Goal: Task Accomplishment & Management: Complete application form

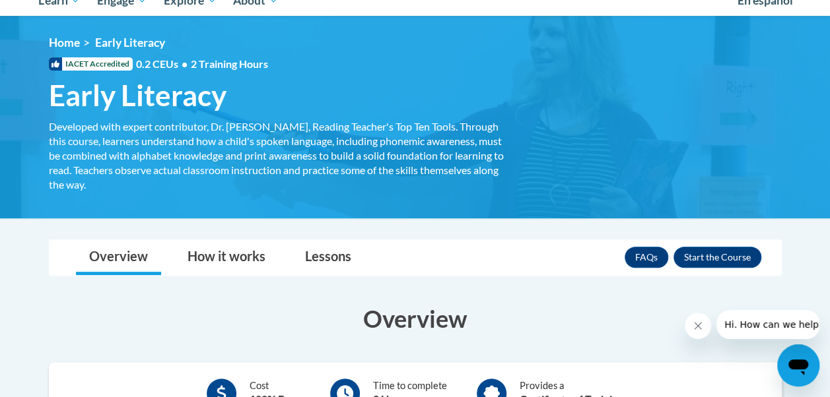
scroll to position [147, 0]
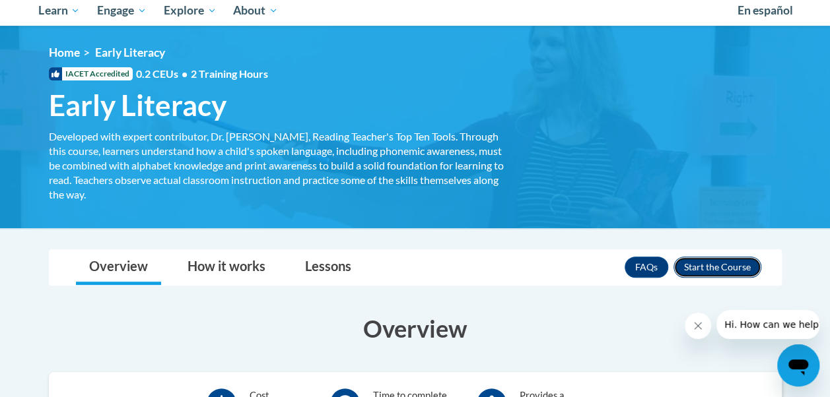
click at [705, 273] on button "Enroll" at bounding box center [717, 267] width 88 height 21
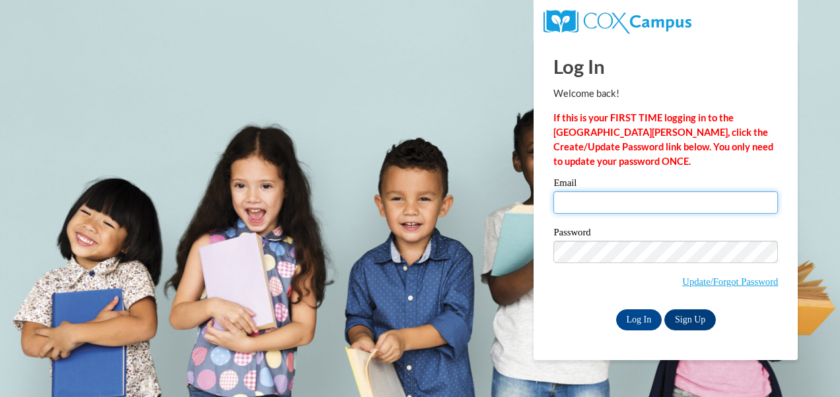
click at [624, 212] on input "Email" at bounding box center [665, 202] width 224 height 22
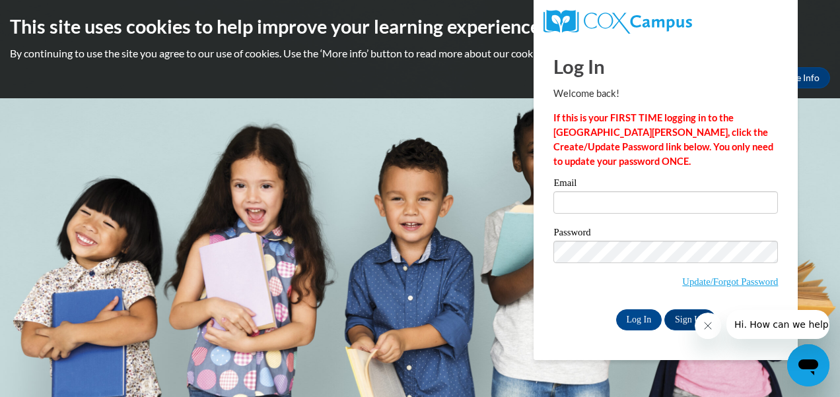
click at [652, 162] on p "If this is your FIRST TIME logging in to the NEW Cox Campus, click the Create/U…" at bounding box center [665, 140] width 224 height 58
click at [722, 279] on link "Update/Forgot Password" at bounding box center [730, 282] width 96 height 11
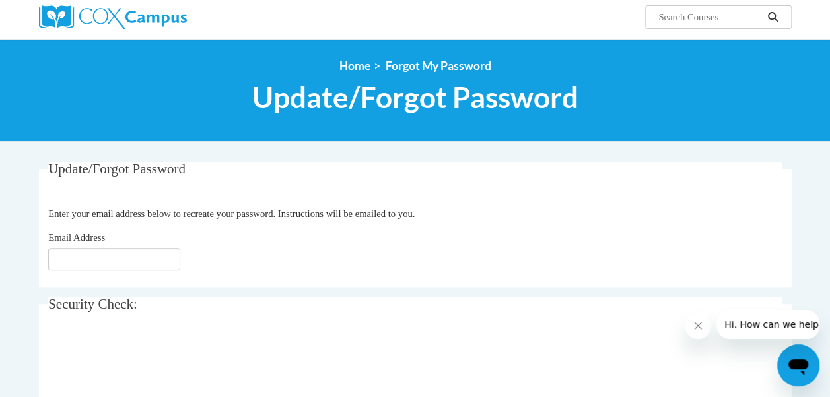
scroll to position [106, 0]
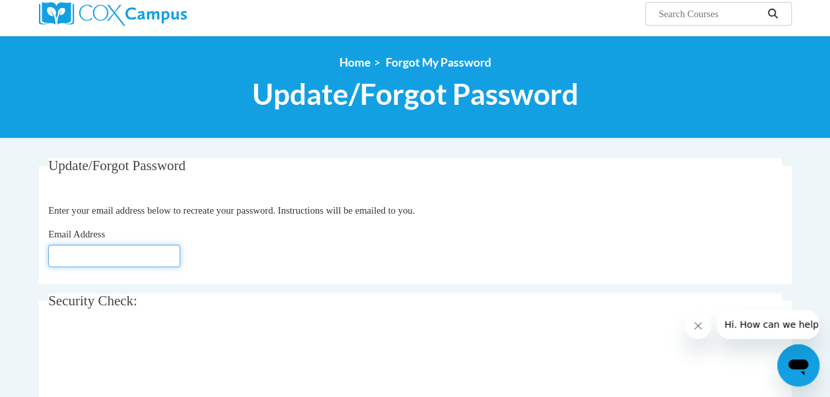
click at [83, 255] on input "Email Address" at bounding box center [114, 256] width 132 height 22
type input "khk2015@icloud.com"
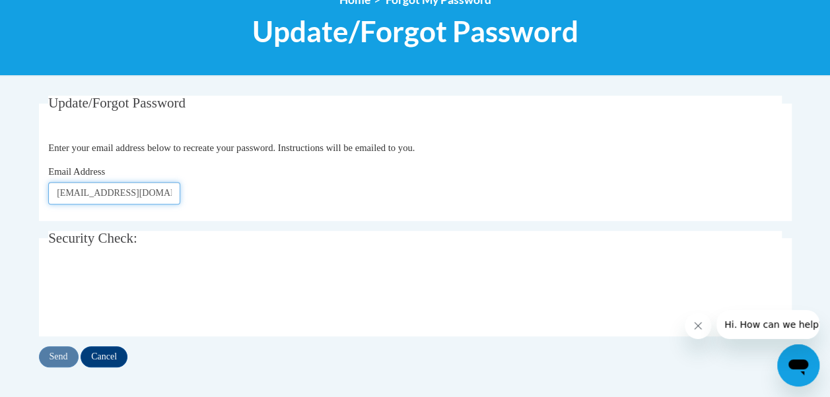
scroll to position [172, 0]
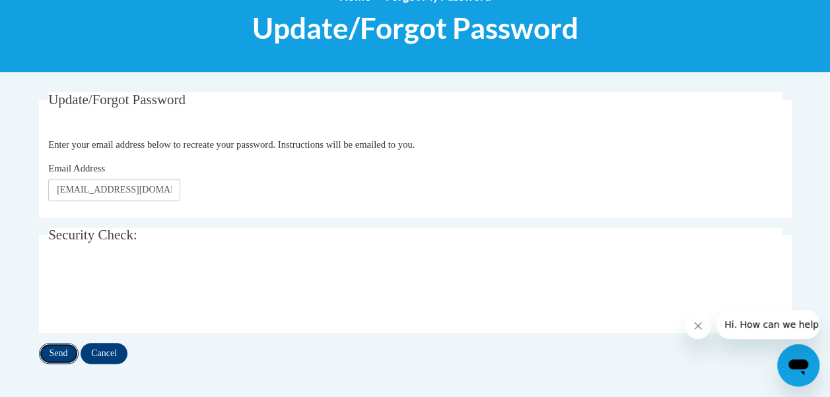
click at [62, 353] on input "Send" at bounding box center [59, 353] width 40 height 21
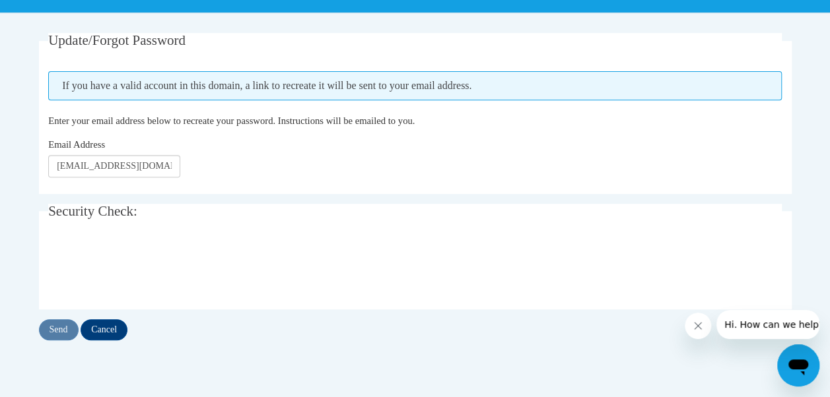
scroll to position [232, 0]
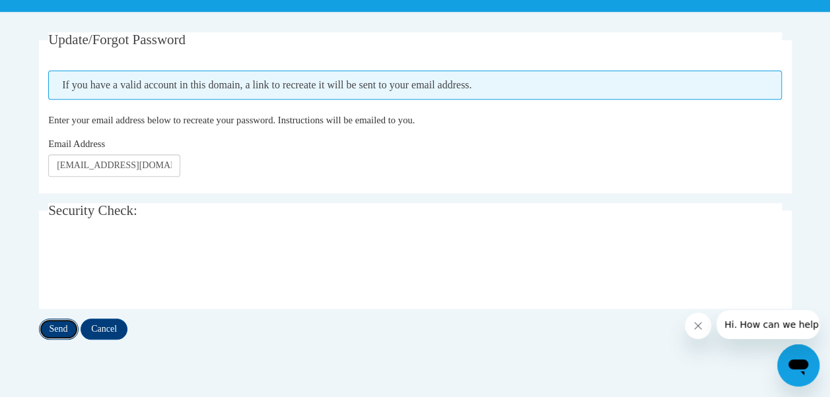
click at [63, 325] on input "Send" at bounding box center [59, 329] width 40 height 21
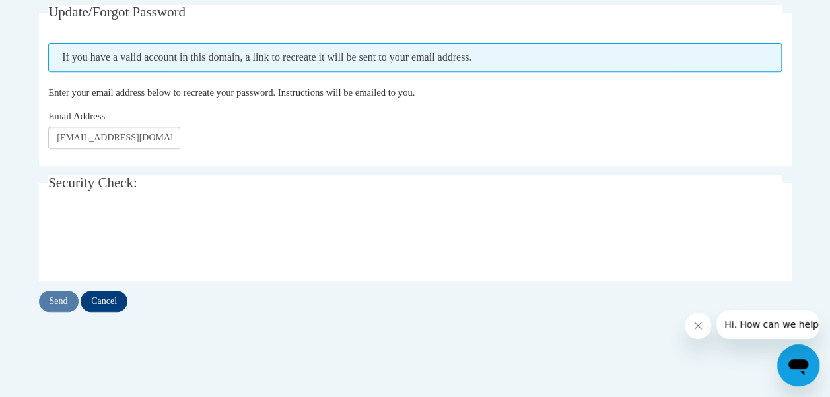
scroll to position [261, 0]
click at [65, 303] on input "Send" at bounding box center [59, 300] width 40 height 21
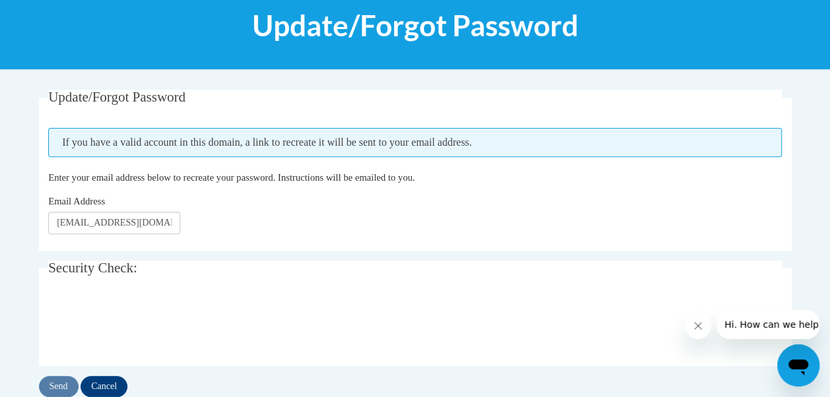
scroll to position [176, 0]
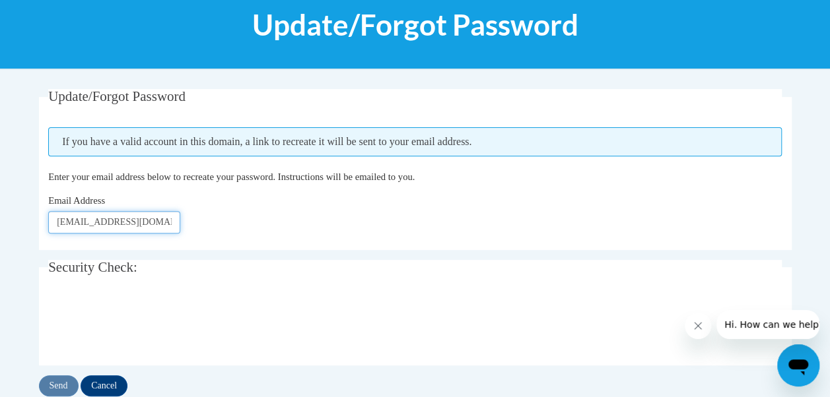
click at [149, 222] on input "[EMAIL_ADDRESS][DOMAIN_NAME]" at bounding box center [114, 222] width 132 height 22
type input "k"
type input "kkagan@students.kennesaw.edu"
click at [63, 387] on input "Send" at bounding box center [59, 386] width 40 height 21
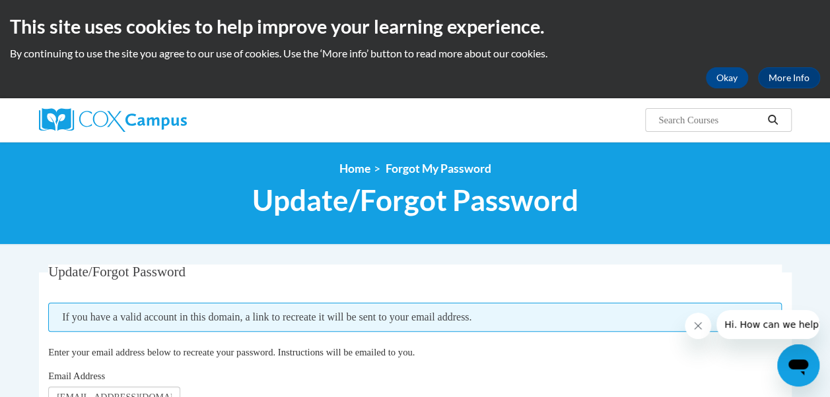
click at [739, 67] on div "This site uses cookies to help improve your learning experience. By continuing …" at bounding box center [415, 49] width 830 height 98
click at [734, 75] on button "Okay" at bounding box center [727, 77] width 42 height 21
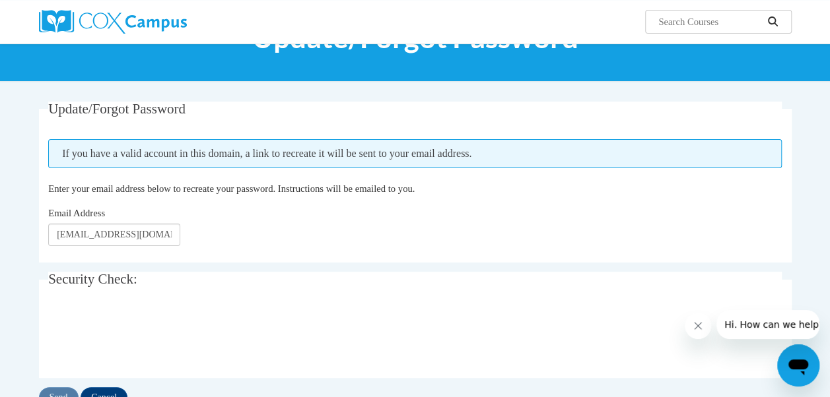
scroll to position [64, 0]
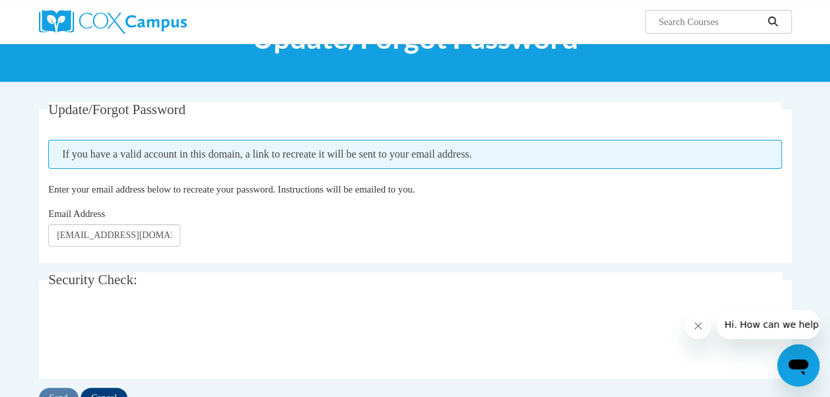
click at [8, 0] on div "Search Search..." at bounding box center [415, 22] width 830 height 44
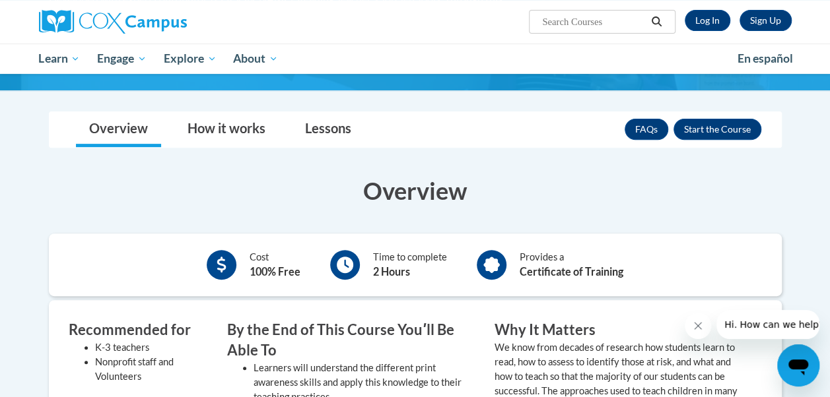
scroll to position [187, 0]
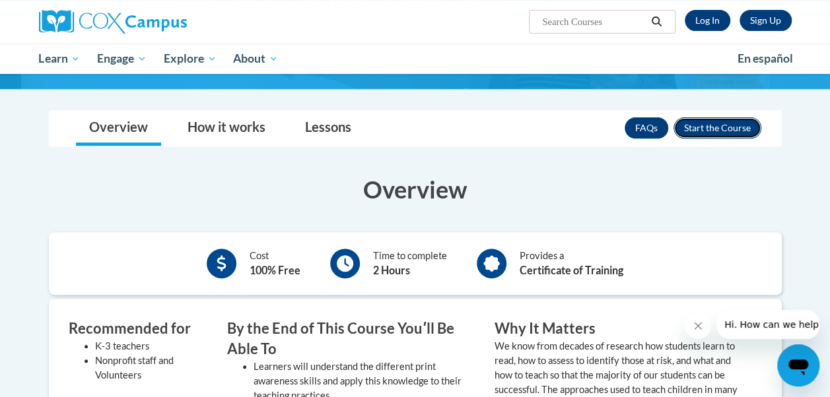
click at [722, 131] on button "Enroll" at bounding box center [717, 127] width 88 height 21
click at [762, 29] on link "Sign Up" at bounding box center [765, 20] width 52 height 21
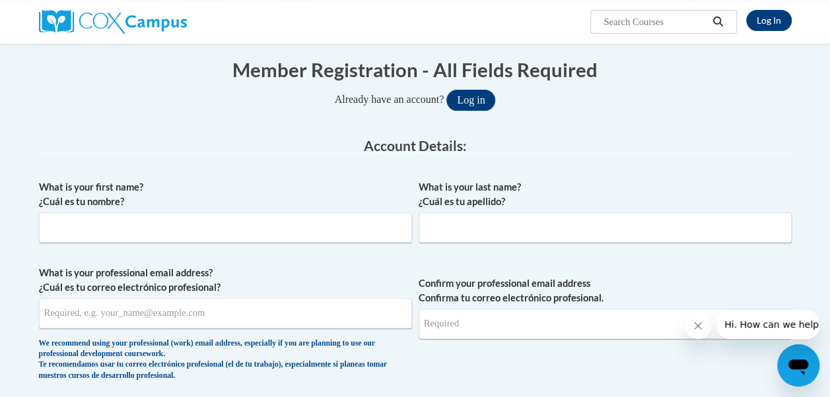
scroll to position [127, 0]
click at [250, 224] on input "What is your first name? ¿Cuál es tu nombre?" at bounding box center [225, 227] width 373 height 30
type input "Kelsey"
type input "Kagan"
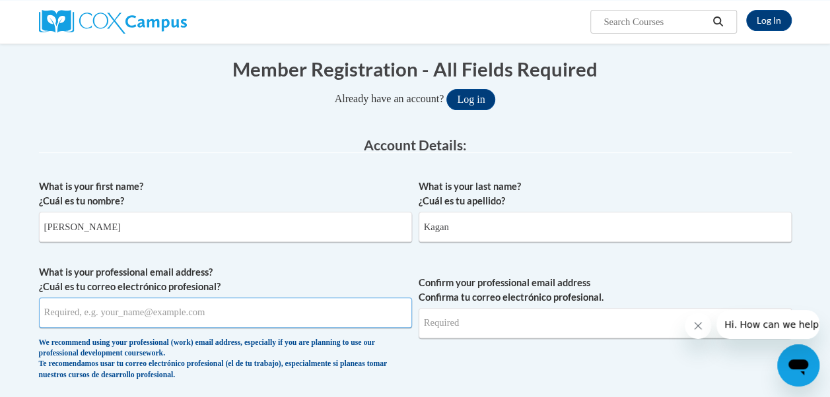
type input "[EMAIL_ADDRESS][DOMAIN_NAME]"
